Goal: Task Accomplishment & Management: Use online tool/utility

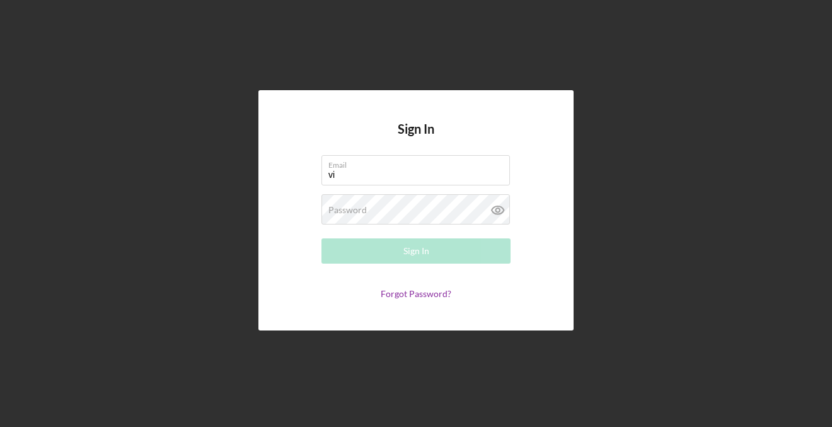
type input "v"
type input "vinha"
drag, startPoint x: 436, startPoint y: 179, endPoint x: 316, endPoint y: 179, distance: 119.1
click at [316, 179] on form "Email vinha Please enter a valid email address. Password Required Sign In Forgo…" at bounding box center [416, 227] width 252 height 144
paste input "[PERSON_NAME][EMAIL_ADDRESS][DOMAIN_NAME]"
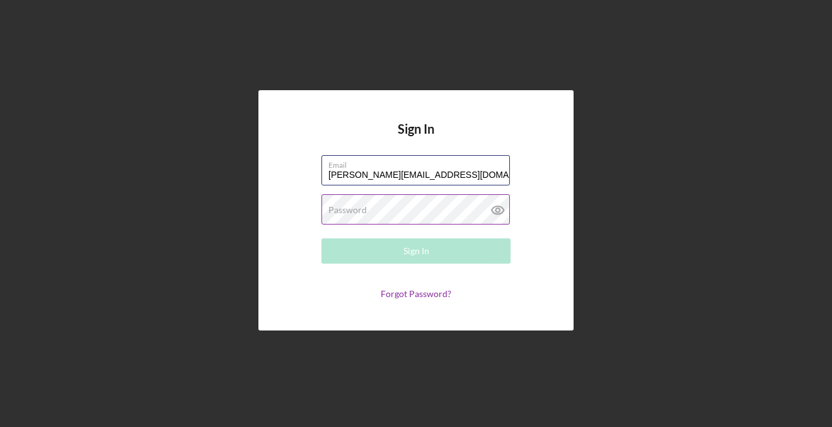
type input "[PERSON_NAME][EMAIL_ADDRESS][DOMAIN_NAME]"
click at [379, 209] on div "Password Required" at bounding box center [415, 210] width 189 height 32
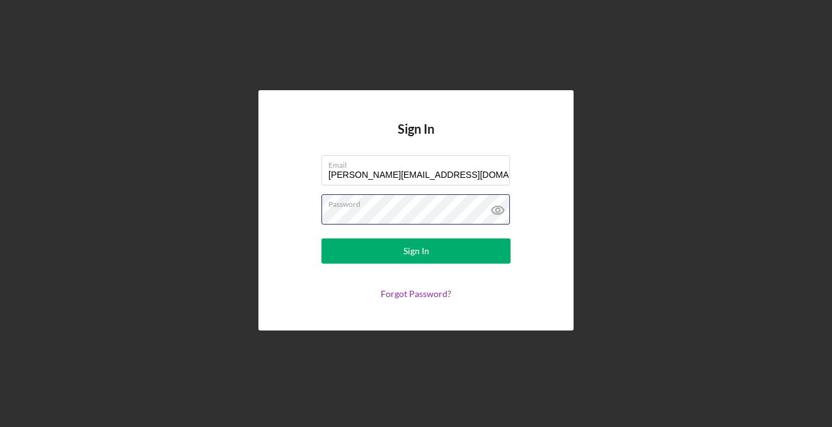
click at [416, 251] on button "Sign In" at bounding box center [415, 250] width 189 height 25
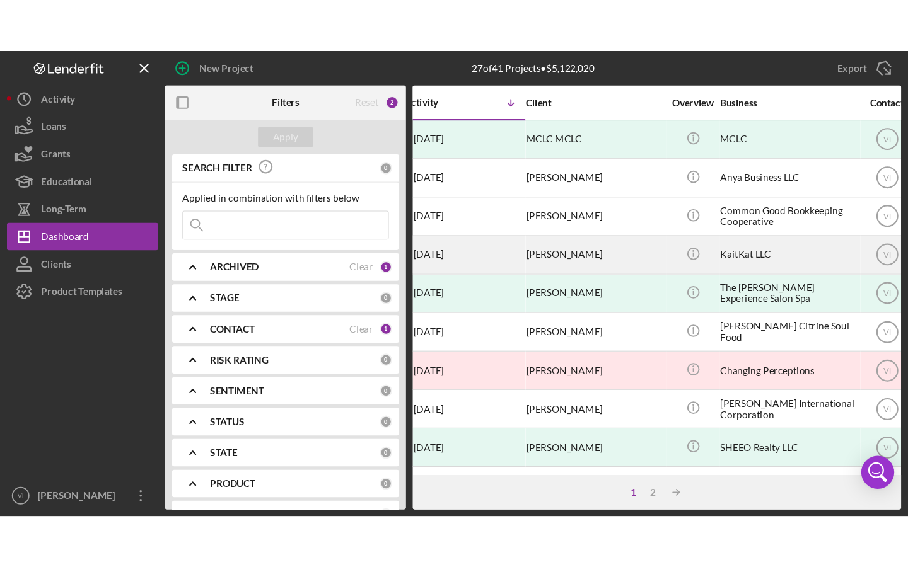
scroll to position [0, 16]
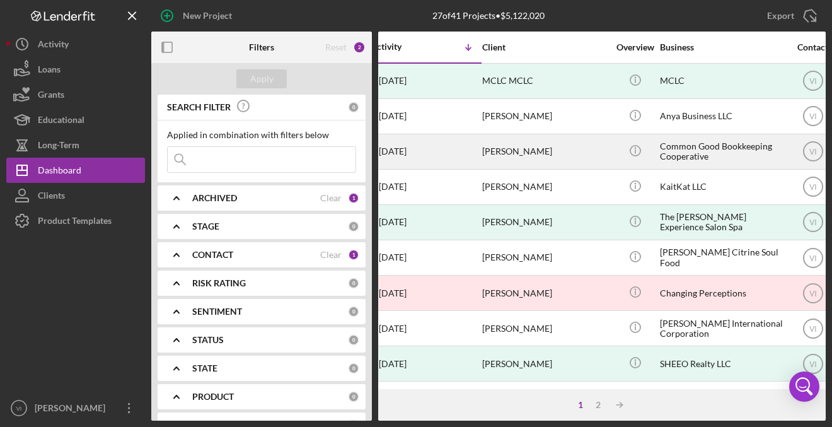
click at [413, 161] on div "[DATE] [PERSON_NAME]" at bounding box center [426, 151] width 110 height 33
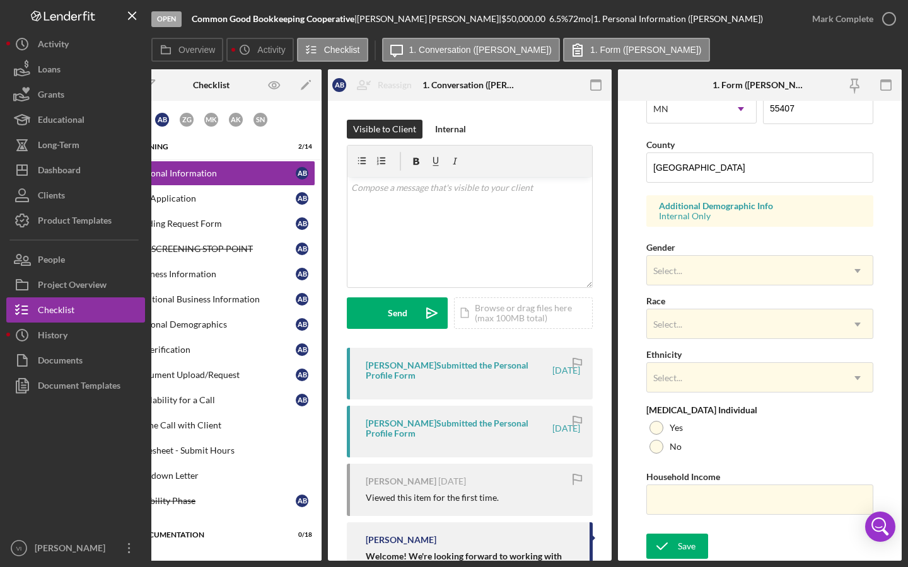
scroll to position [388, 0]
click at [274, 205] on link "2 Pre-Application A B" at bounding box center [211, 198] width 208 height 25
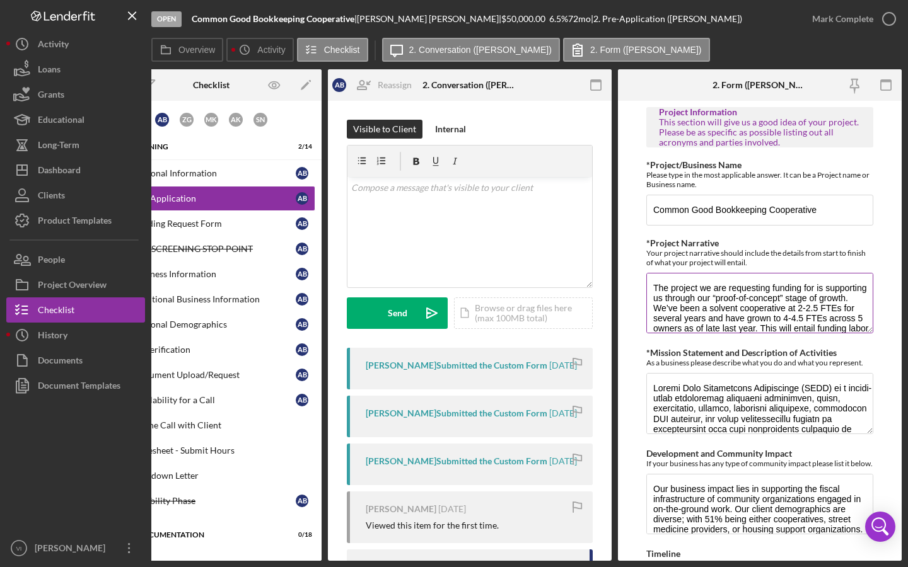
scroll to position [0, 50]
click at [831, 413] on form "Project Information This section will give us a good idea of your project. Plea…" at bounding box center [760, 331] width 284 height 460
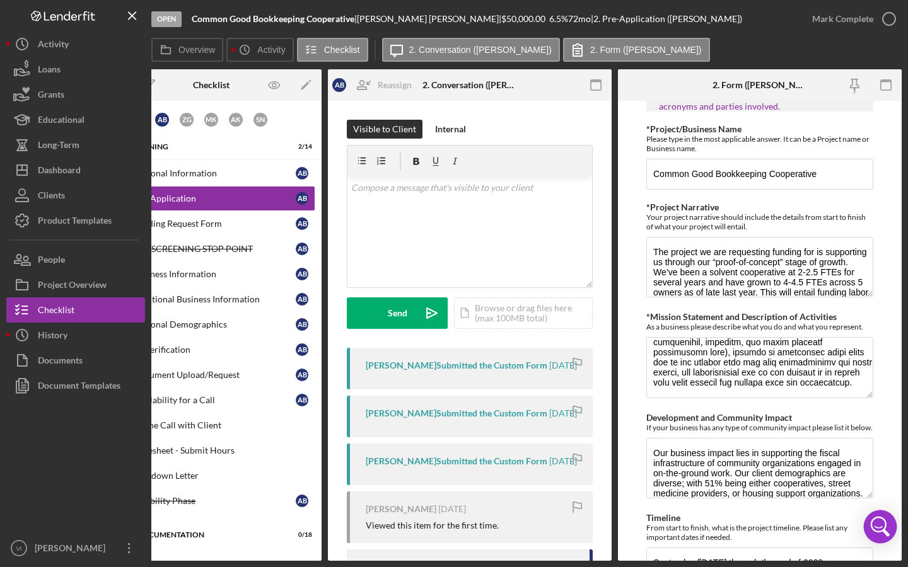
scroll to position [160, 0]
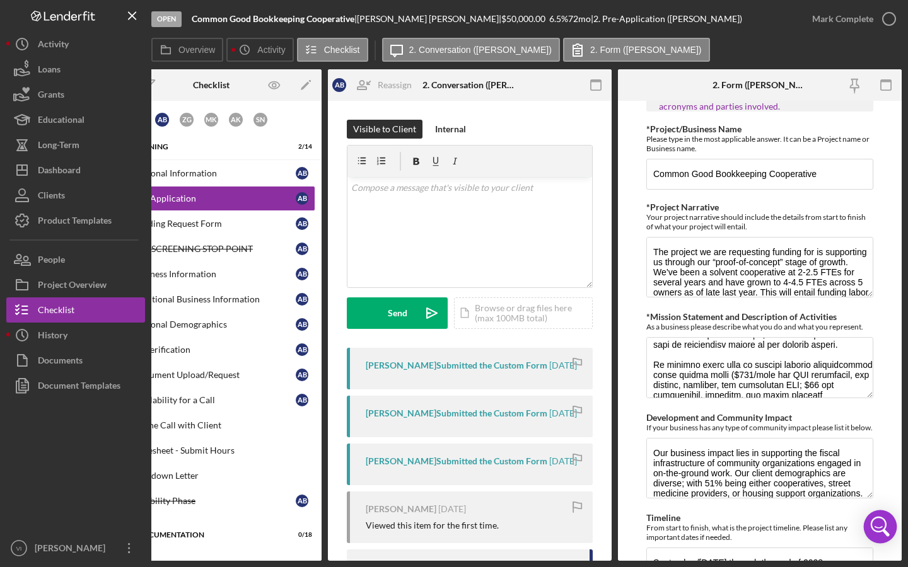
click at [831, 426] on body "Open Common Good Bookkeeping Cooperative | [PERSON_NAME] | $50,000.00 6.5 % 72 …" at bounding box center [454, 283] width 908 height 567
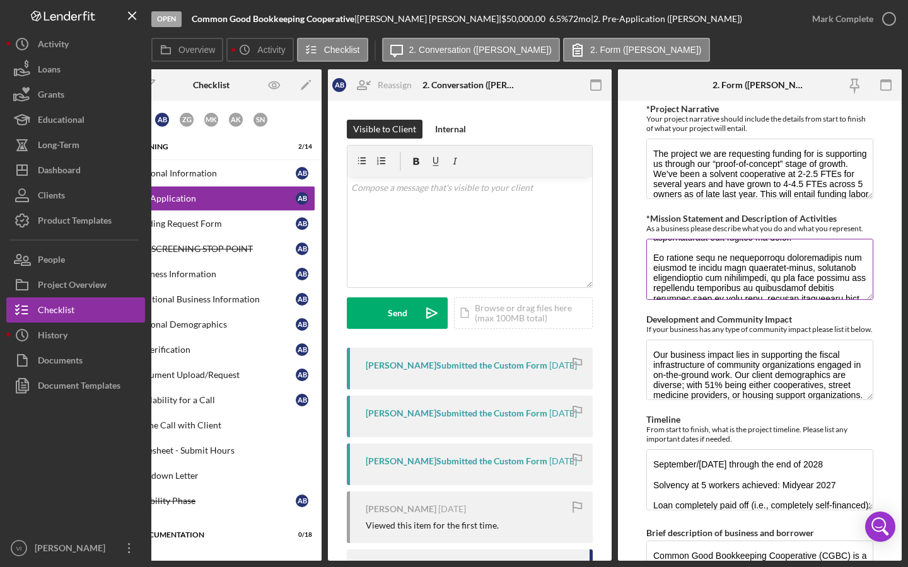
scroll to position [97, 0]
click at [831, 299] on textarea "*Mission Statement and Description of Activities" at bounding box center [759, 269] width 227 height 61
